Goal: Information Seeking & Learning: Learn about a topic

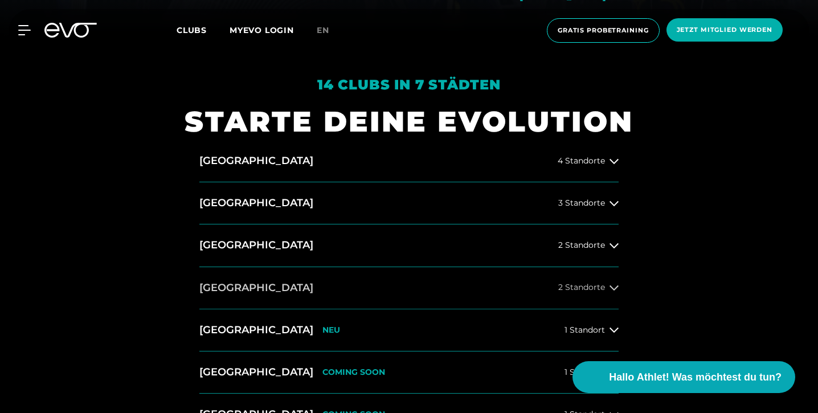
scroll to position [388, 0]
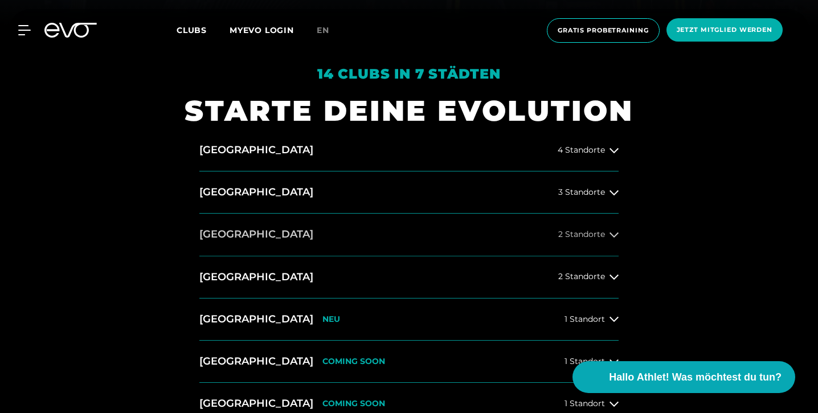
click at [556, 235] on button "[GEOGRAPHIC_DATA] 2 Standorte" at bounding box center [408, 235] width 419 height 42
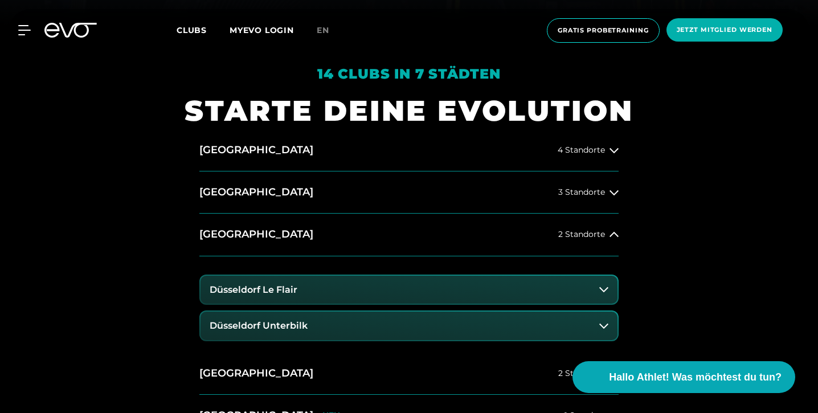
click at [356, 321] on button "Düsseldorf Unterbilk" at bounding box center [408, 325] width 417 height 28
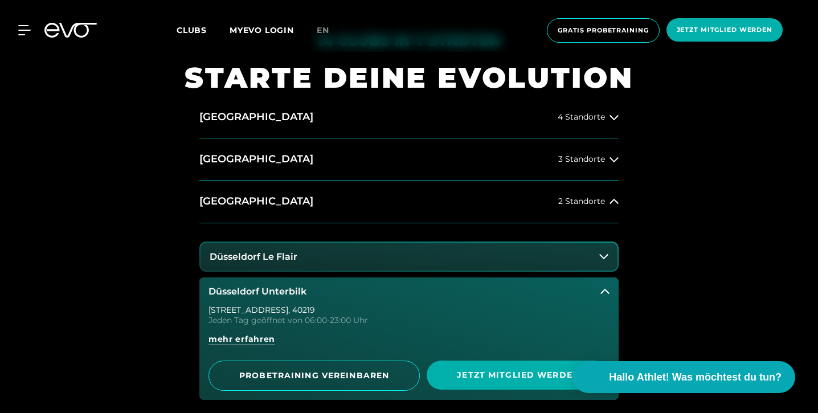
scroll to position [594, 0]
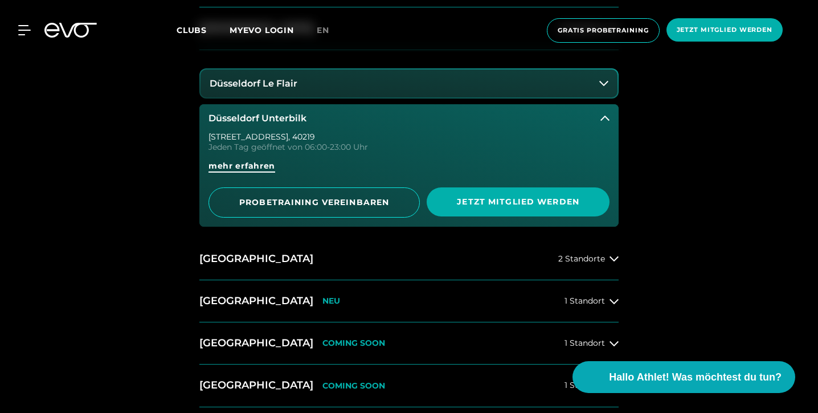
click at [249, 166] on span "mehr erfahren" at bounding box center [241, 166] width 67 height 12
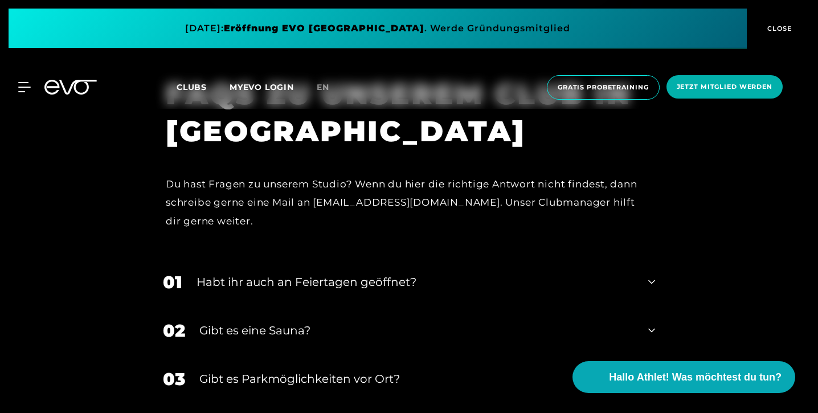
scroll to position [3700, 0]
click at [313, 306] on div "02 Gibt es eine Sauna?" at bounding box center [408, 330] width 515 height 48
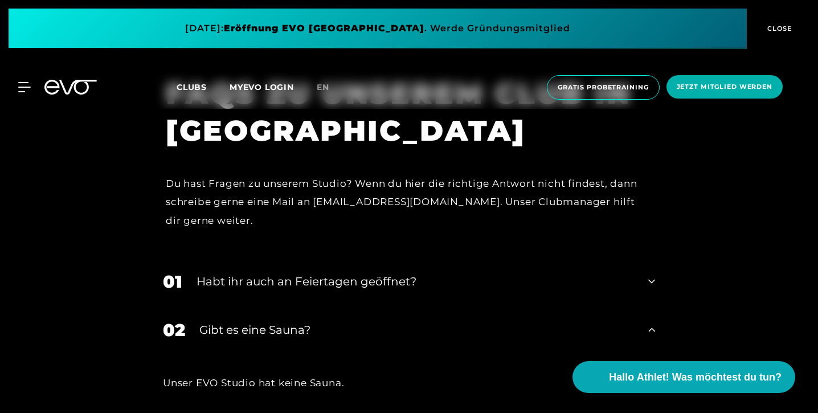
click at [301, 321] on div "Gibt es eine Sauna?" at bounding box center [416, 329] width 434 height 17
click at [313, 370] on div "Gibt es Parkmöglichkeiten vor Ort?" at bounding box center [416, 378] width 434 height 17
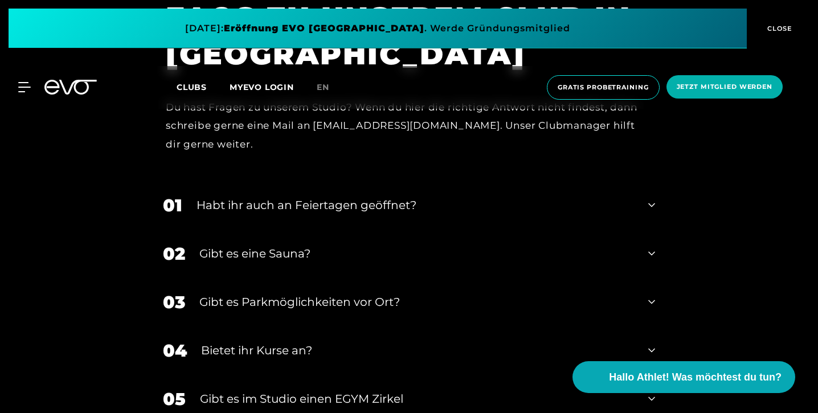
scroll to position [3789, 0]
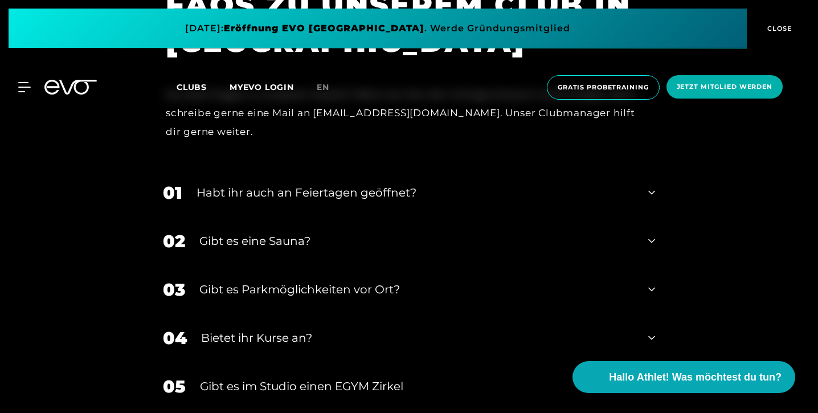
click at [302, 329] on div "Bietet ihr Kurse an?" at bounding box center [417, 337] width 433 height 17
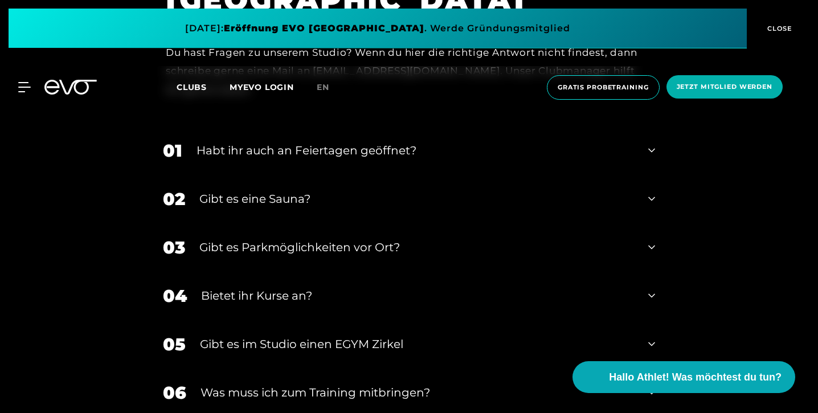
scroll to position [3835, 0]
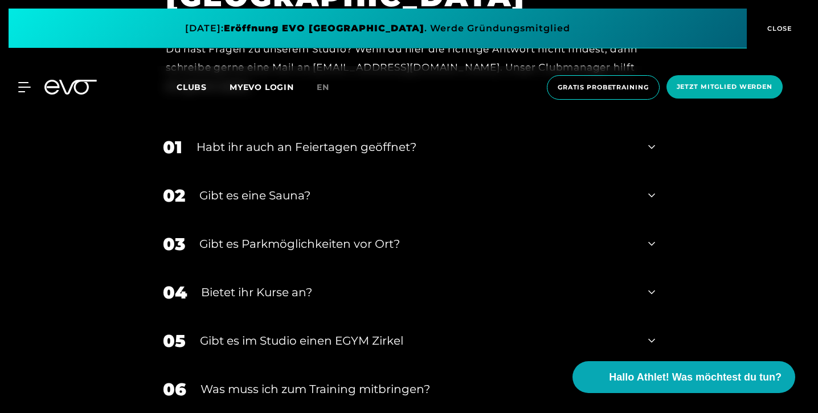
click at [307, 380] on div "Was muss ich zum Training mitbringen?" at bounding box center [416, 388] width 433 height 17
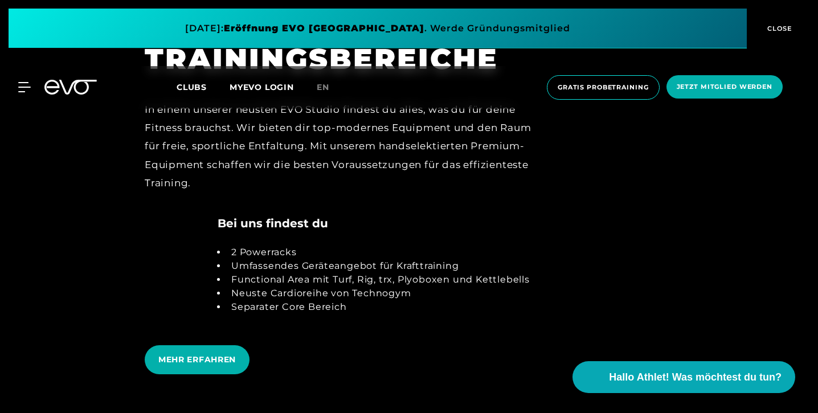
scroll to position [2143, 0]
click at [229, 354] on span "MEHR ERFAHREN" at bounding box center [196, 360] width 77 height 12
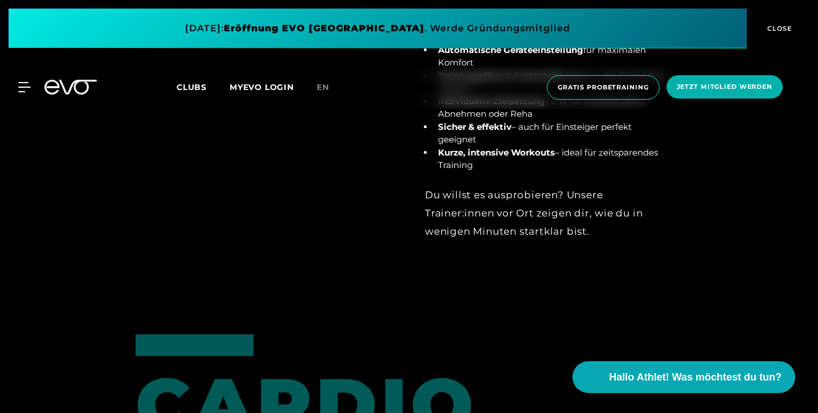
scroll to position [1563, 0]
